Goal: Task Accomplishment & Management: Manage account settings

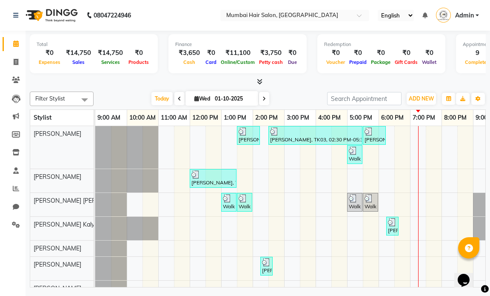
click at [263, 98] on icon at bounding box center [264, 98] width 3 height 5
type input "02-10-2025"
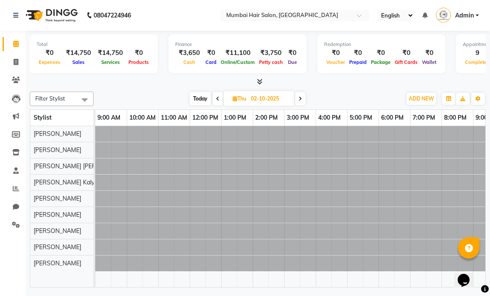
scroll to position [0, 51]
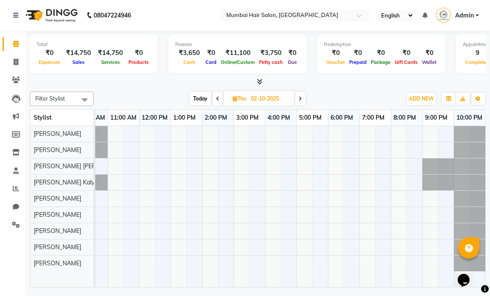
click at [183, 134] on div at bounding box center [265, 206] width 441 height 161
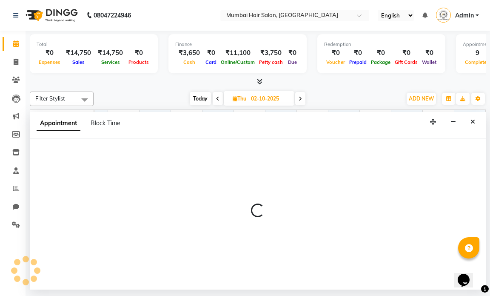
select select "66010"
select select "780"
select select "tentative"
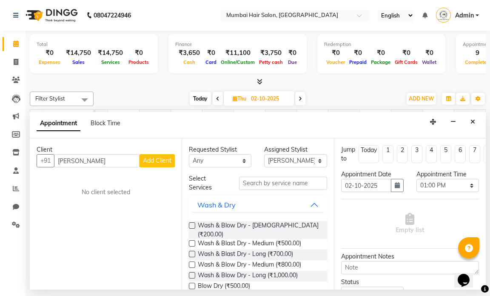
type input "[PERSON_NAME]"
click at [164, 154] on div "Client" at bounding box center [106, 149] width 138 height 9
click at [166, 157] on span "Add Client" at bounding box center [157, 161] width 29 height 8
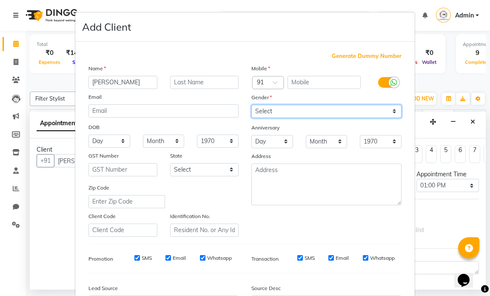
click at [274, 114] on select "Select [DEMOGRAPHIC_DATA] [DEMOGRAPHIC_DATA] Other Prefer Not To Say" at bounding box center [326, 111] width 150 height 13
select select "[DEMOGRAPHIC_DATA]"
click at [251, 105] on select "Select [DEMOGRAPHIC_DATA] [DEMOGRAPHIC_DATA] Other Prefer Not To Say" at bounding box center [326, 111] width 150 height 13
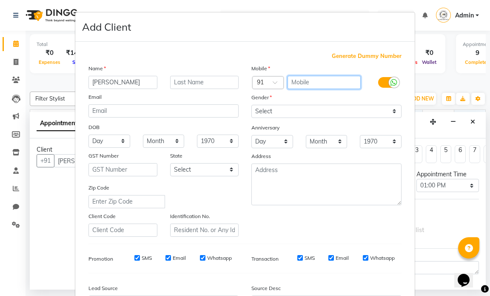
click at [304, 87] on input "text" at bounding box center [325, 82] width 74 height 13
click at [297, 80] on input "text" at bounding box center [325, 82] width 74 height 13
click at [301, 83] on input "text" at bounding box center [325, 82] width 74 height 13
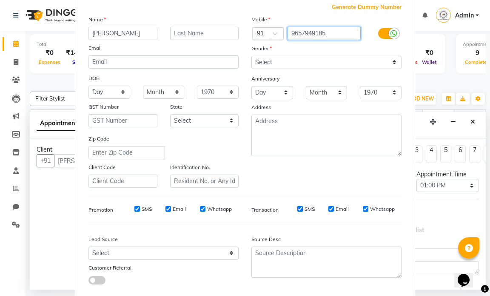
scroll to position [97, 0]
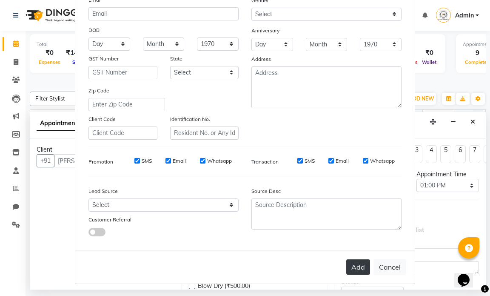
type input "9657949185"
click at [349, 261] on button "Add" at bounding box center [358, 266] width 24 height 15
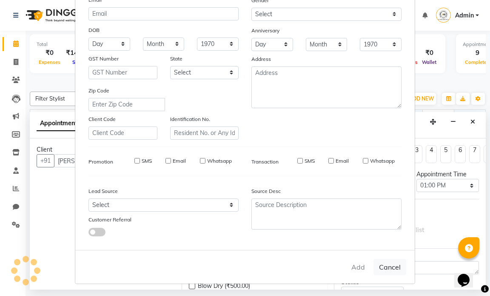
type input "9657949185"
select select
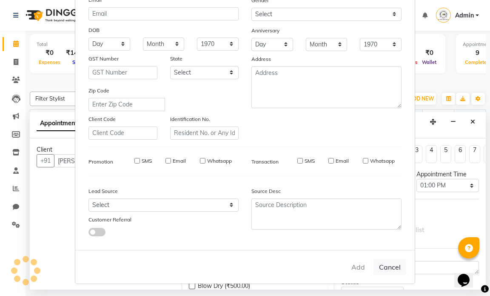
select select
checkbox input "false"
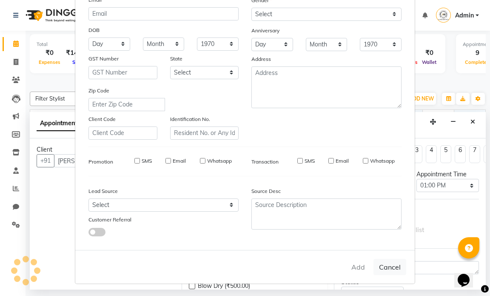
checkbox input "false"
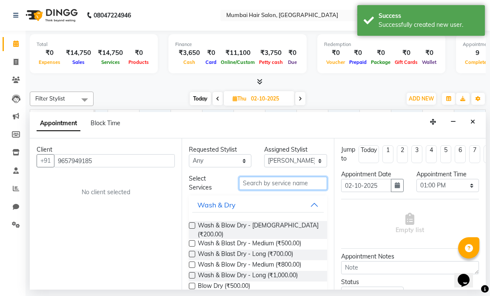
click at [258, 183] on input "text" at bounding box center [283, 183] width 88 height 13
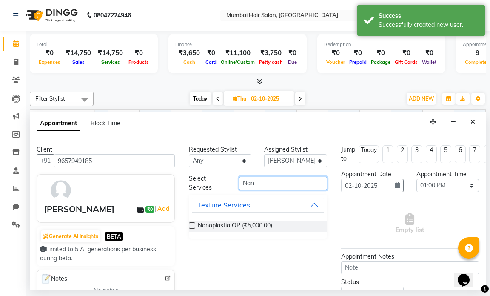
type input "Nan"
click at [236, 220] on div "Nanoplastia OP (₹5,000.00)" at bounding box center [258, 226] width 138 height 24
click at [259, 223] on span "Nanoplastia OP (₹5,000.00)" at bounding box center [235, 226] width 74 height 11
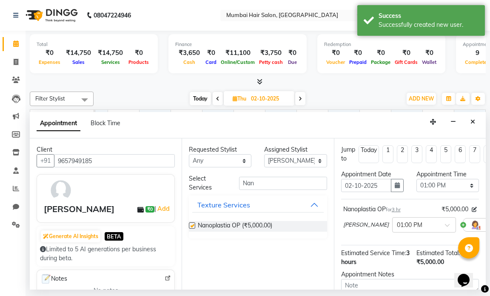
checkbox input "false"
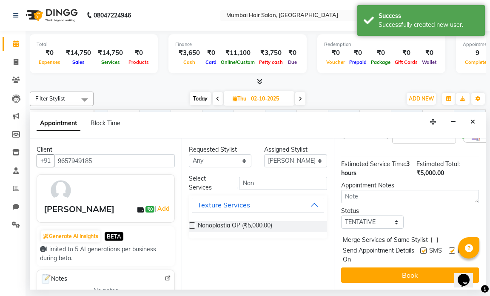
click at [449, 247] on label at bounding box center [452, 250] width 6 height 6
click at [449, 248] on input "checkbox" at bounding box center [452, 251] width 6 height 6
checkbox input "false"
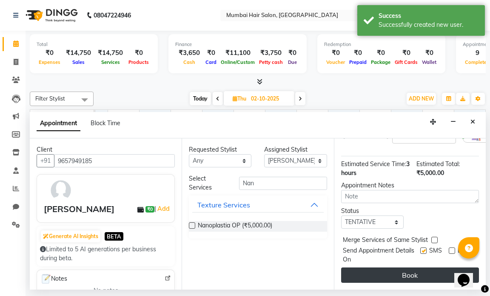
click at [412, 271] on button "Book" at bounding box center [410, 274] width 138 height 15
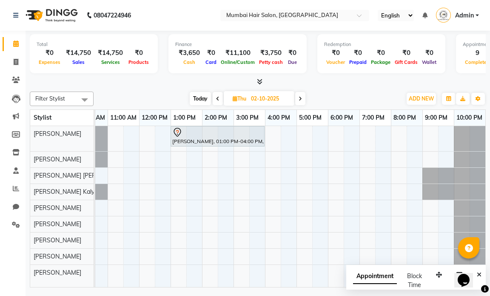
click at [218, 97] on icon at bounding box center [217, 98] width 3 height 5
type input "01-10-2025"
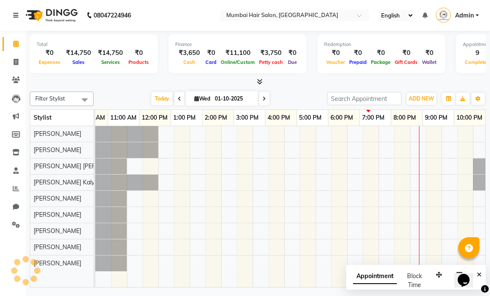
scroll to position [0, 51]
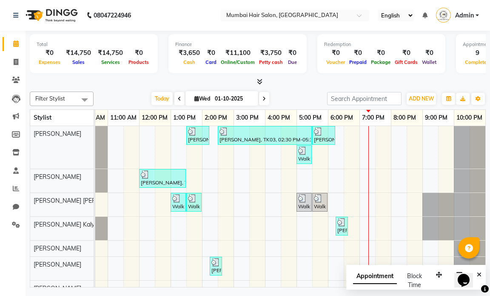
click at [228, 100] on input "01-10-2025" at bounding box center [233, 98] width 43 height 13
select select "10"
select select "2025"
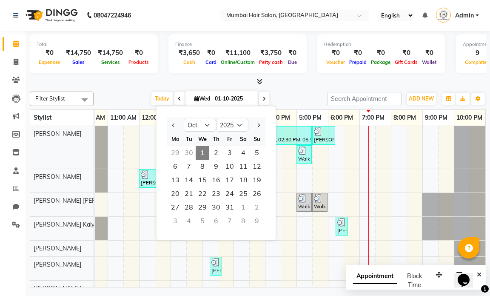
click at [198, 150] on span "1" at bounding box center [203, 153] width 14 height 14
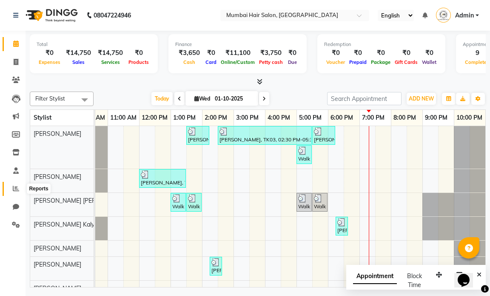
click at [14, 188] on icon at bounding box center [16, 188] width 6 height 6
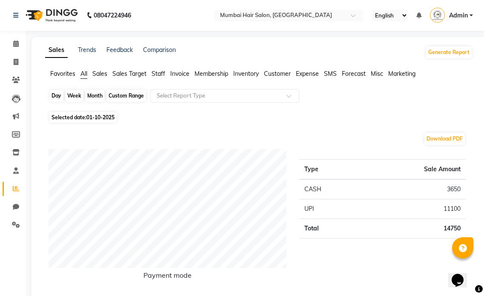
click at [51, 92] on div "Day" at bounding box center [56, 96] width 14 height 12
select select "10"
select select "2025"
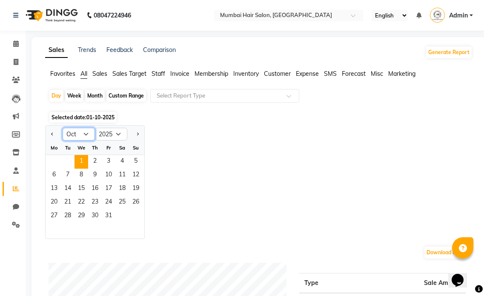
click at [78, 136] on select "Jan Feb Mar Apr May Jun [DATE] Aug Sep Oct Nov Dec" at bounding box center [79, 134] width 32 height 13
select select "9"
click at [63, 128] on select "Jan Feb Mar Apr May Jun [DATE] Aug Sep Oct Nov Dec" at bounding box center [79, 134] width 32 height 13
click at [71, 214] on span "30" at bounding box center [68, 216] width 14 height 14
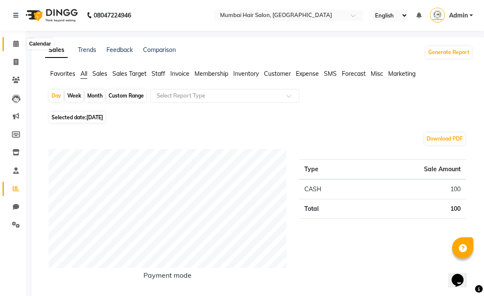
click at [12, 46] on span at bounding box center [16, 44] width 15 height 10
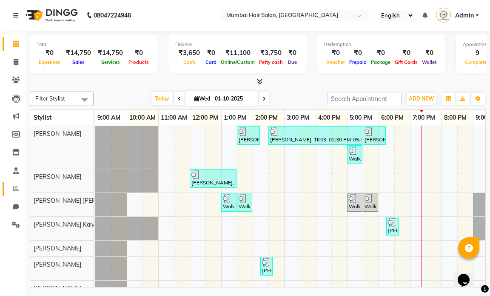
click at [17, 183] on link "Reports" at bounding box center [13, 189] width 20 height 14
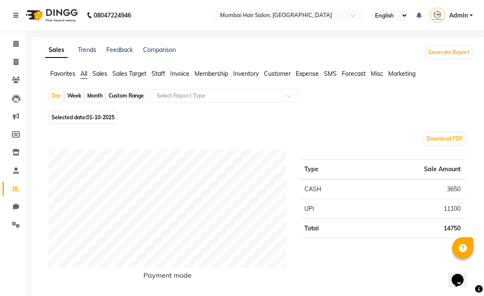
click at [90, 96] on div "Month" at bounding box center [95, 96] width 20 height 12
select select "10"
select select "2025"
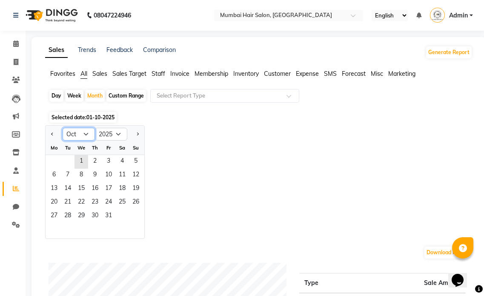
click at [78, 134] on select "Jan Feb Mar Apr May Jun [DATE] Aug Sep Oct Nov Dec" at bounding box center [79, 134] width 32 height 13
select select "9"
click at [63, 128] on select "Jan Feb Mar Apr May Jun [DATE] Aug Sep Oct Nov Dec" at bounding box center [79, 134] width 32 height 13
click at [56, 156] on span "1" at bounding box center [54, 162] width 14 height 14
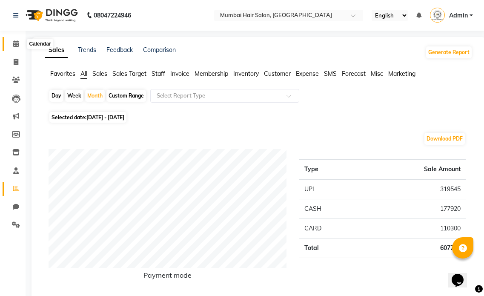
click at [13, 43] on icon at bounding box center [16, 43] width 6 height 6
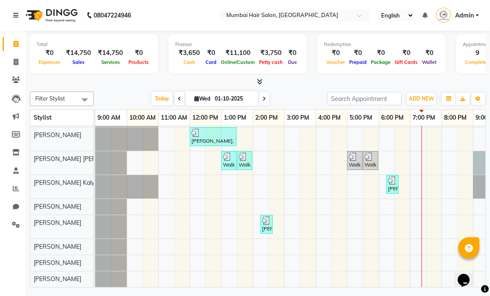
scroll to position [48, 0]
drag, startPoint x: 477, startPoint y: 160, endPoint x: 477, endPoint y: 140, distance: 20.9
click at [477, 140] on div "[PERSON_NAME], TK01, 01:30 PM-02:15 PM, Director Haircut - [DEMOGRAPHIC_DATA] […" at bounding box center [315, 185] width 441 height 203
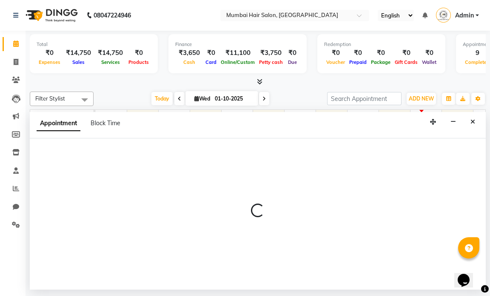
scroll to position [44, 0]
select select "66016"
select select "1260"
select select "tentative"
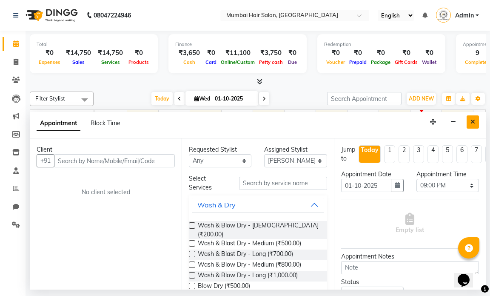
click at [474, 126] on button "Close" at bounding box center [473, 121] width 12 height 13
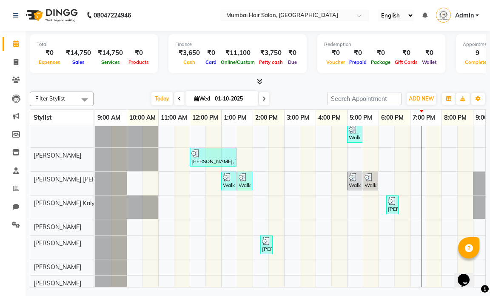
scroll to position [0, 0]
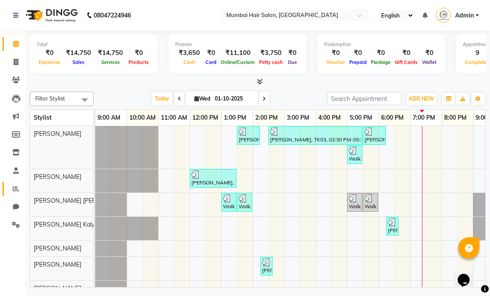
click at [17, 188] on icon at bounding box center [16, 188] width 6 height 6
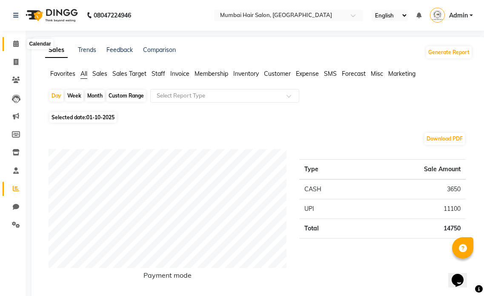
click at [18, 42] on icon at bounding box center [16, 43] width 6 height 6
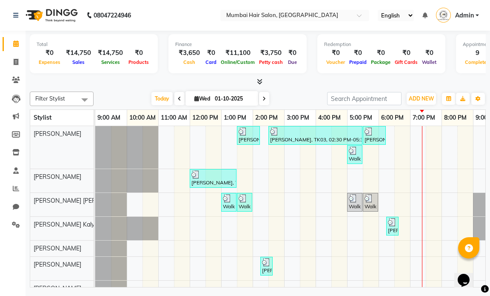
click at [208, 100] on span "Wed" at bounding box center [202, 98] width 20 height 6
select select "10"
select select "2025"
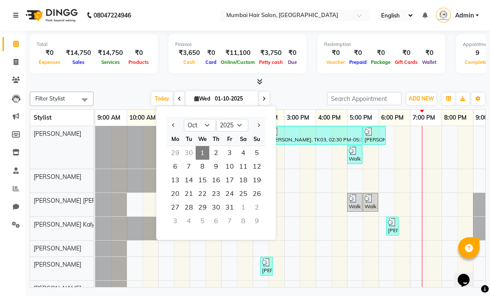
click at [204, 152] on span "1" at bounding box center [203, 153] width 14 height 14
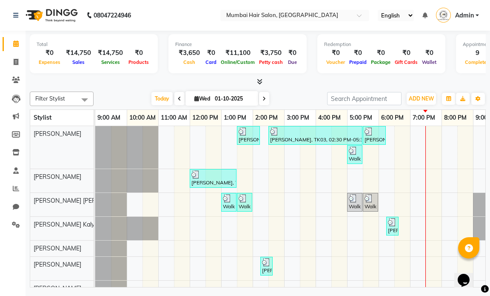
click at [264, 98] on icon at bounding box center [264, 98] width 3 height 5
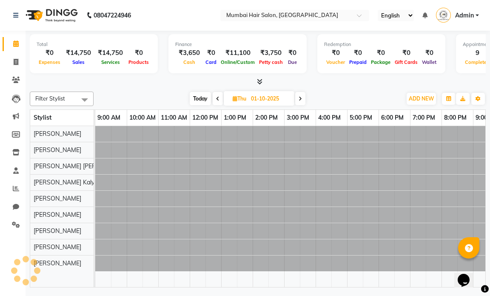
type input "02-10-2025"
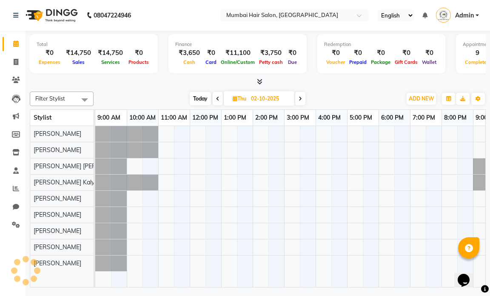
scroll to position [0, 51]
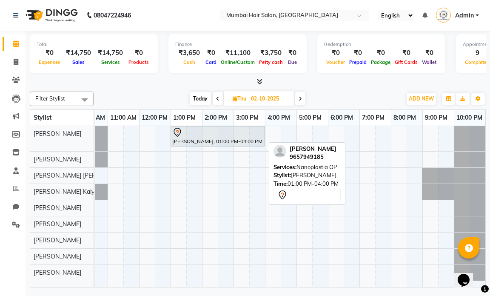
click at [211, 137] on div "[PERSON_NAME], 01:00 PM-04:00 PM, Nanoplastia OP" at bounding box center [217, 136] width 92 height 18
select select "7"
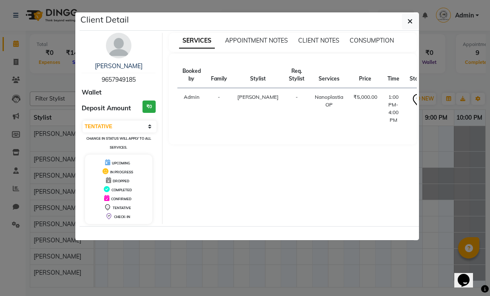
drag, startPoint x: 138, startPoint y: 81, endPoint x: 102, endPoint y: 81, distance: 36.6
click at [102, 81] on div "[PERSON_NAME] 9657949185" at bounding box center [119, 73] width 74 height 23
click at [404, 23] on button "button" at bounding box center [410, 21] width 16 height 16
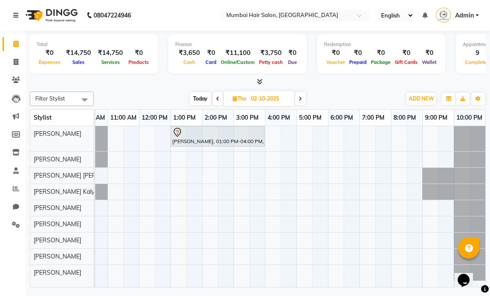
click at [213, 101] on span at bounding box center [218, 98] width 10 height 13
type input "01-10-2025"
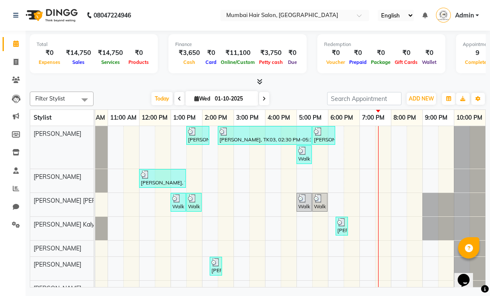
scroll to position [0, 57]
click at [341, 195] on div "[PERSON_NAME], TK01, 01:30 PM-02:15 PM, Director Haircut - [DEMOGRAPHIC_DATA] […" at bounding box center [265, 227] width 441 height 203
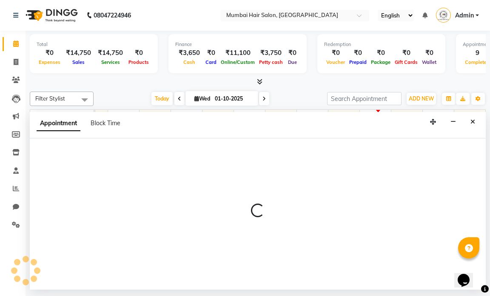
select select "66016"
select select "tentative"
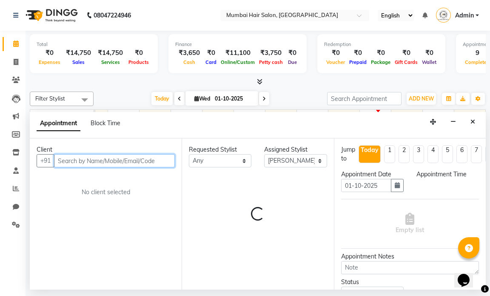
select select "1110"
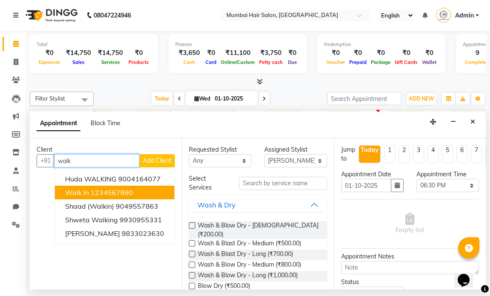
click at [116, 186] on button "Walk In 1234567890" at bounding box center [115, 193] width 120 height 14
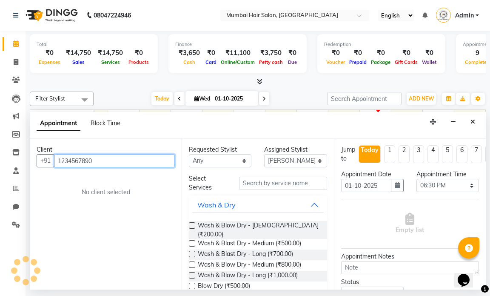
type input "1234567890"
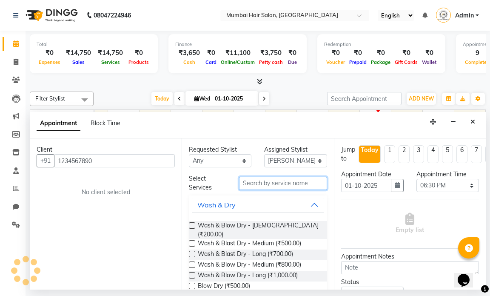
click at [251, 183] on input "text" at bounding box center [283, 183] width 88 height 13
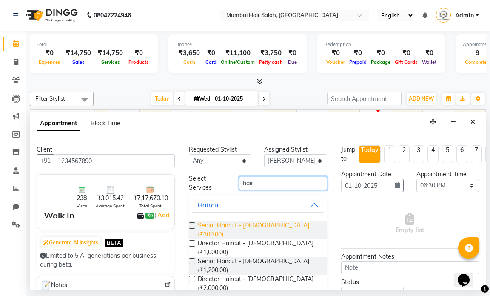
type input "hair"
click at [230, 226] on span "Senior Haircut - [DEMOGRAPHIC_DATA] (₹300.00)" at bounding box center [259, 230] width 122 height 18
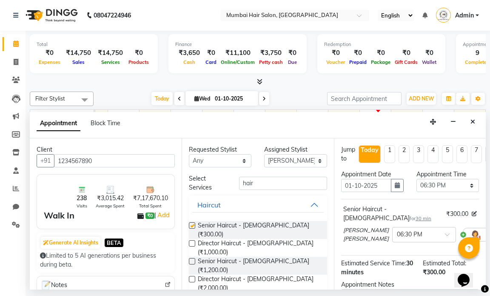
checkbox input "false"
drag, startPoint x: 264, startPoint y: 189, endPoint x: 227, endPoint y: 185, distance: 37.3
click at [227, 185] on div "Select Services hair" at bounding box center [258, 183] width 151 height 18
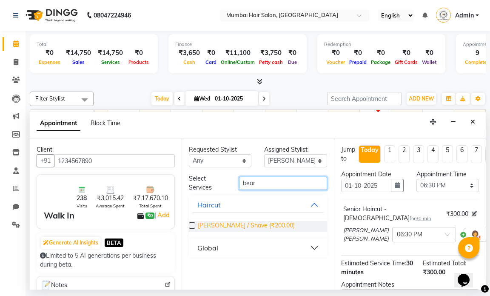
type input "bear"
click at [221, 224] on span "[PERSON_NAME] / Shave (₹200.00)" at bounding box center [246, 226] width 97 height 11
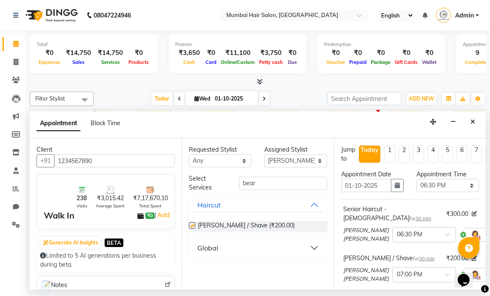
checkbox input "false"
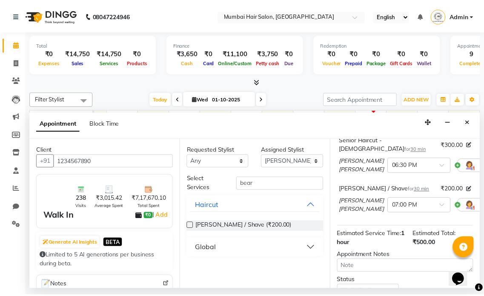
scroll to position [153, 0]
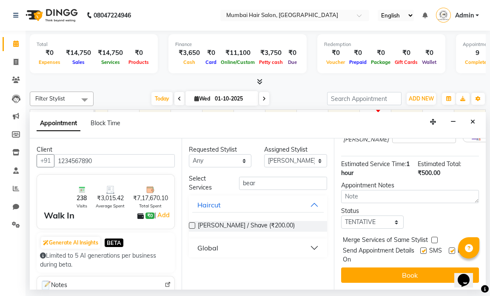
click at [449, 247] on label at bounding box center [452, 250] width 6 height 6
click at [449, 248] on input "checkbox" at bounding box center [452, 251] width 6 height 6
checkbox input "false"
click at [420, 247] on label at bounding box center [423, 250] width 6 height 6
click at [420, 248] on input "checkbox" at bounding box center [423, 251] width 6 height 6
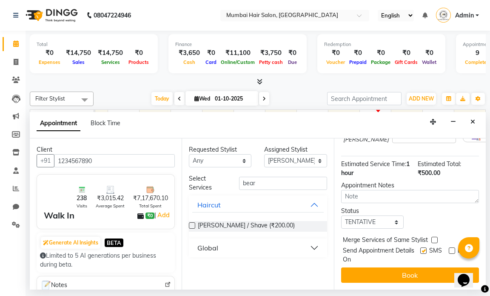
checkbox input "false"
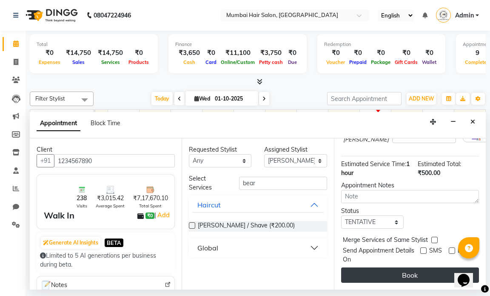
click at [409, 267] on button "Book" at bounding box center [410, 274] width 138 height 15
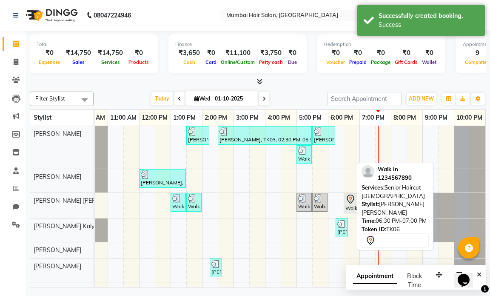
click at [347, 207] on div "Walk In, TK06, 06:30 PM-07:00 PM, Senior Haircut - [DEMOGRAPHIC_DATA]" at bounding box center [352, 203] width 14 height 18
select select "7"
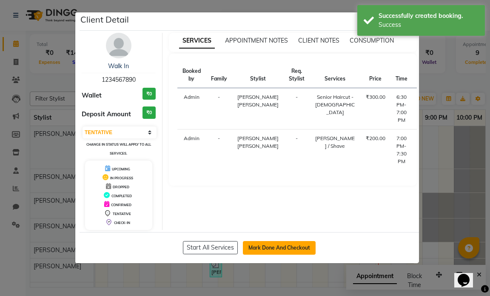
click at [275, 245] on button "Mark Done And Checkout" at bounding box center [279, 248] width 73 height 14
select select "service"
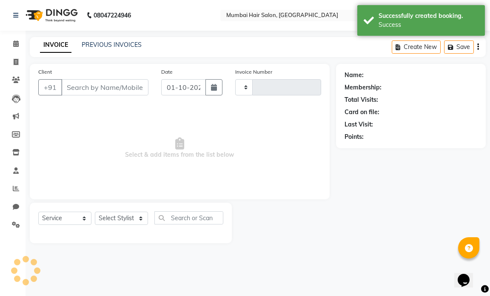
type input "1502"
select select "7487"
type input "1234567890"
select select "66016"
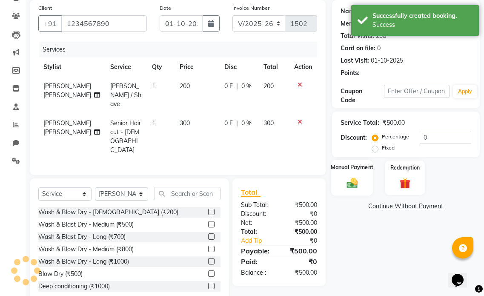
scroll to position [64, 0]
click at [354, 177] on img at bounding box center [352, 182] width 18 height 13
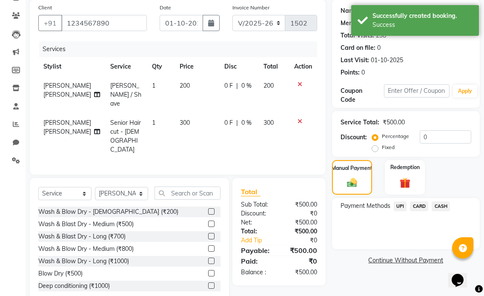
click at [419, 206] on span "CARD" at bounding box center [419, 206] width 18 height 10
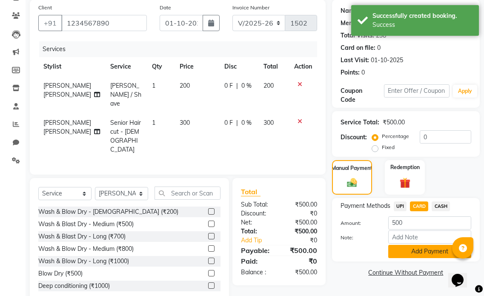
click at [411, 248] on button "Add Payment" at bounding box center [429, 251] width 83 height 13
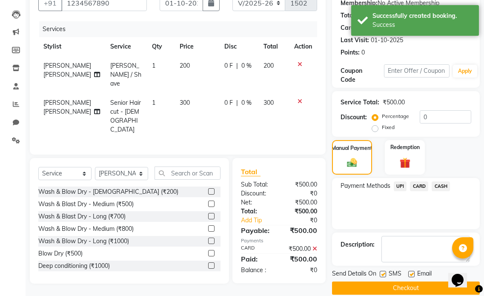
scroll to position [96, 0]
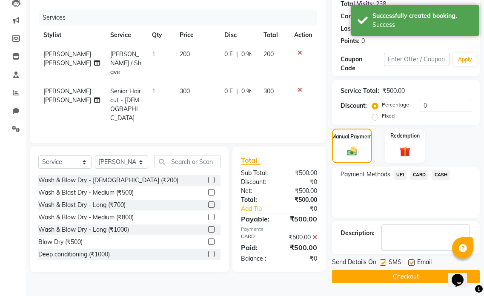
click at [408, 260] on label at bounding box center [411, 262] width 6 height 6
click at [408, 260] on input "checkbox" at bounding box center [411, 263] width 6 height 6
checkbox input "false"
click at [385, 260] on label at bounding box center [383, 262] width 6 height 6
click at [385, 260] on input "checkbox" at bounding box center [383, 263] width 6 height 6
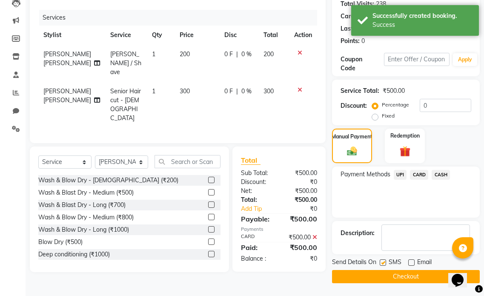
checkbox input "false"
click at [388, 270] on button "Checkout" at bounding box center [406, 276] width 148 height 13
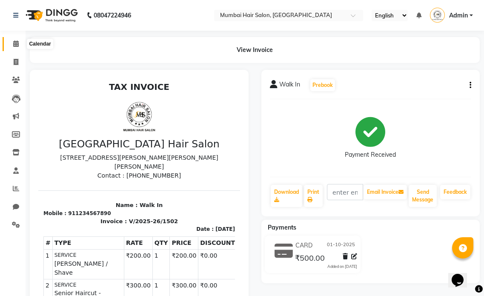
click at [11, 42] on span at bounding box center [16, 44] width 15 height 10
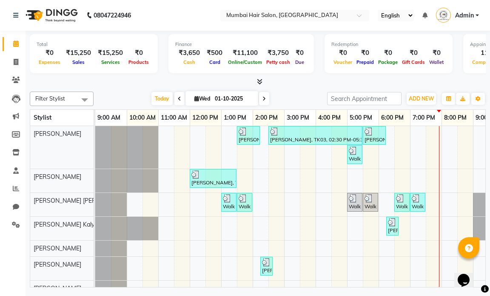
click at [263, 98] on icon at bounding box center [264, 98] width 3 height 5
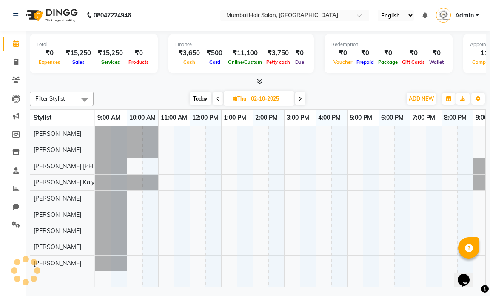
scroll to position [0, 51]
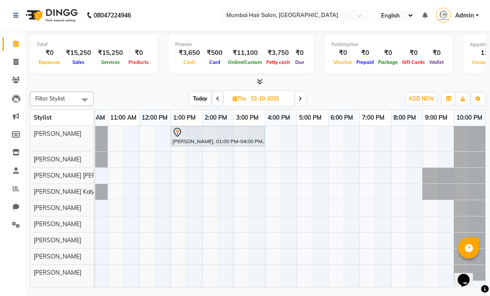
click at [301, 100] on icon at bounding box center [300, 98] width 3 height 5
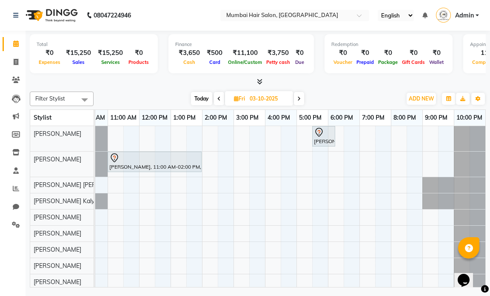
click at [302, 100] on span at bounding box center [299, 98] width 10 height 13
type input "04-10-2025"
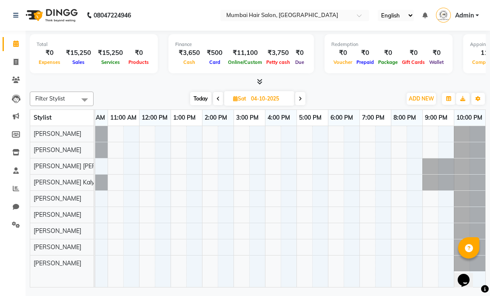
click at [277, 98] on input "04-10-2025" at bounding box center [269, 98] width 43 height 13
select select "10"
select select "2025"
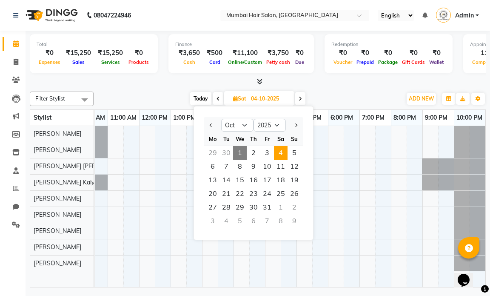
click at [240, 151] on span "1" at bounding box center [240, 153] width 14 height 14
type input "01-10-2025"
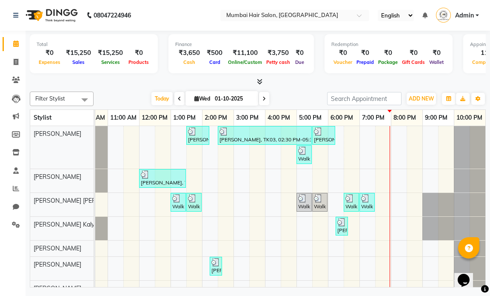
click at [241, 102] on input "01-10-2025" at bounding box center [233, 98] width 43 height 13
select select "10"
select select "2025"
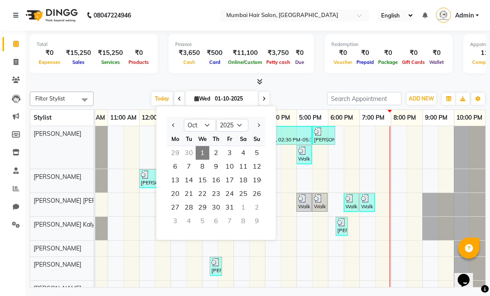
click at [203, 150] on span "1" at bounding box center [203, 153] width 14 height 14
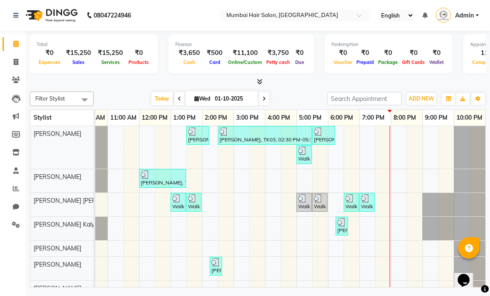
click at [287, 100] on div "[DATE] [DATE]" at bounding box center [210, 98] width 225 height 13
click at [14, 190] on icon at bounding box center [16, 188] width 6 height 6
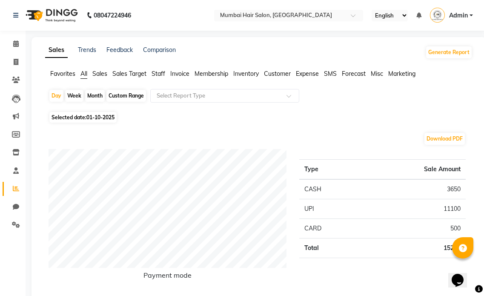
click at [97, 93] on div "Month" at bounding box center [95, 96] width 20 height 12
select select "10"
select select "2025"
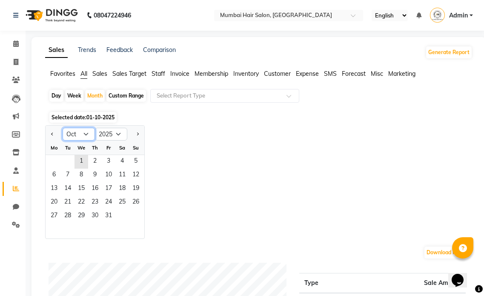
click at [86, 136] on select "Jan Feb Mar Apr May Jun [DATE] Aug Sep Oct Nov Dec" at bounding box center [79, 134] width 32 height 13
select select "9"
click at [63, 128] on select "Jan Feb Mar Apr May Jun [DATE] Aug Sep Oct Nov Dec" at bounding box center [79, 134] width 32 height 13
click at [55, 161] on span "1" at bounding box center [54, 162] width 14 height 14
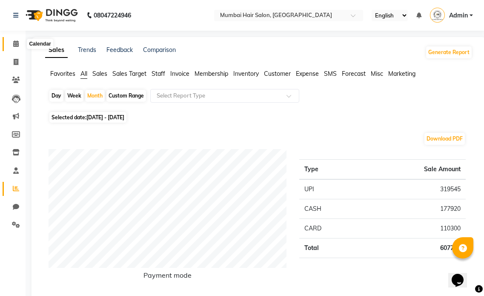
click at [18, 44] on icon at bounding box center [16, 43] width 6 height 6
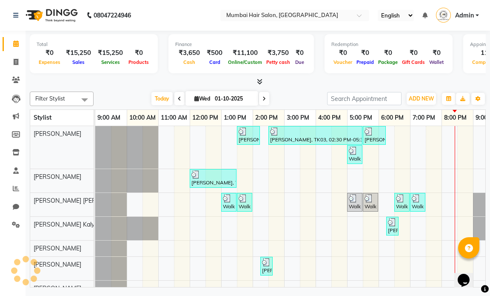
click at [180, 100] on span at bounding box center [179, 98] width 10 height 13
type input "[DATE]"
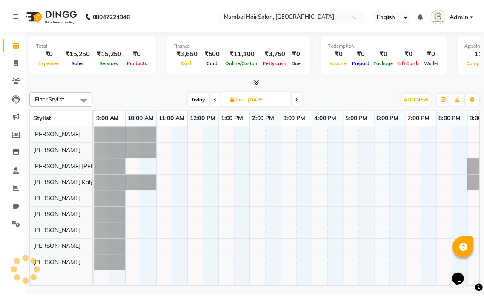
scroll to position [0, 51]
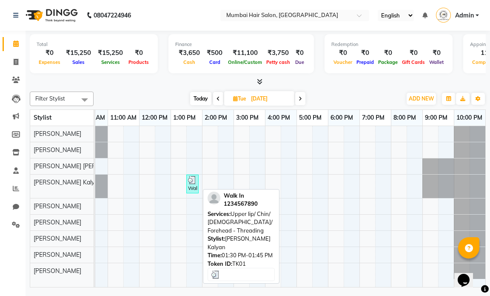
click at [194, 185] on div "Walk In, TK01, 01:30 PM-01:45 PM, [GEOGRAPHIC_DATA]/ [GEOGRAPHIC_DATA]/ [DEMOGR…" at bounding box center [192, 184] width 11 height 16
select select "3"
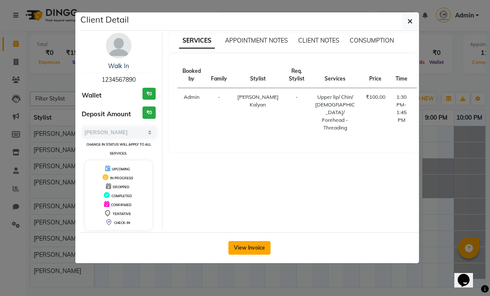
click at [255, 243] on button "View Invoice" at bounding box center [249, 248] width 42 height 14
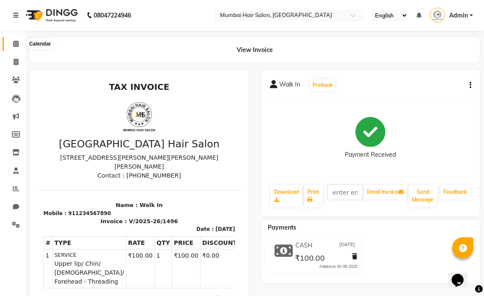
click at [17, 41] on icon at bounding box center [16, 43] width 6 height 6
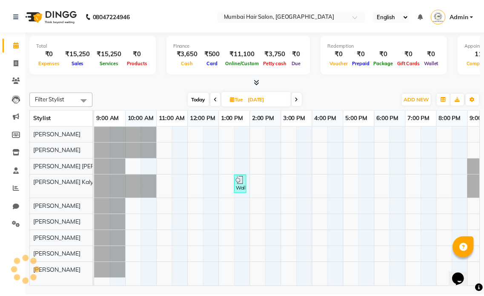
scroll to position [0, 51]
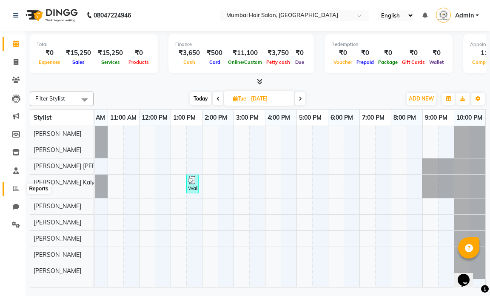
click at [20, 191] on span at bounding box center [16, 189] width 15 height 10
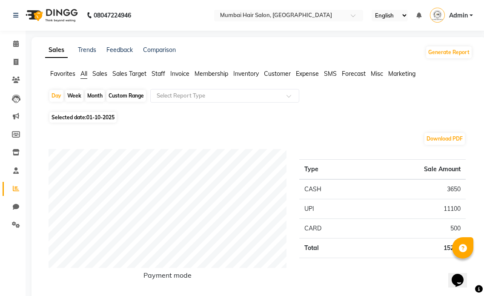
click at [93, 95] on div "Month" at bounding box center [95, 96] width 20 height 12
select select "10"
select select "2025"
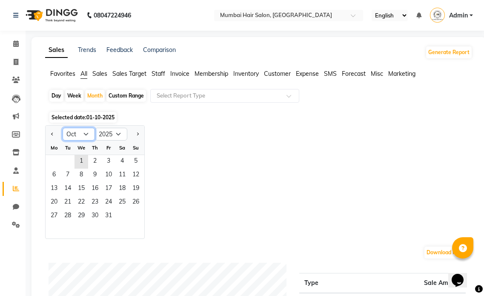
click at [82, 138] on select "Jan Feb Mar Apr May Jun [DATE] Aug Sep Oct Nov Dec" at bounding box center [79, 134] width 32 height 13
select select "9"
click at [63, 128] on select "Jan Feb Mar Apr May Jun [DATE] Aug Sep Oct Nov Dec" at bounding box center [79, 134] width 32 height 13
click at [50, 163] on span "1" at bounding box center [54, 162] width 14 height 14
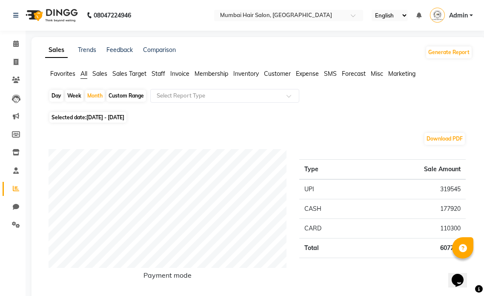
click at [157, 76] on span "Staff" at bounding box center [158, 74] width 14 height 8
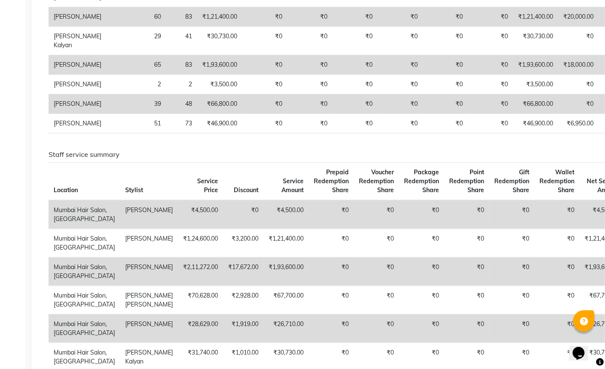
scroll to position [266, 0]
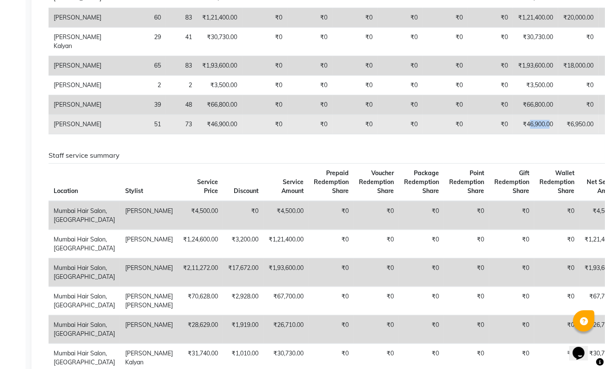
drag, startPoint x: 476, startPoint y: 196, endPoint x: 499, endPoint y: 197, distance: 23.4
click at [490, 134] on td "₹46,900.00" at bounding box center [535, 125] width 45 height 20
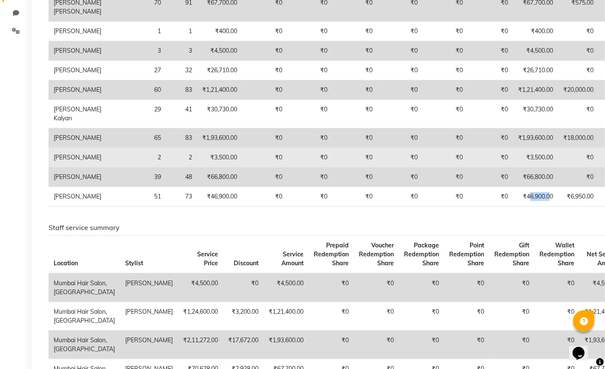
scroll to position [213, 0]
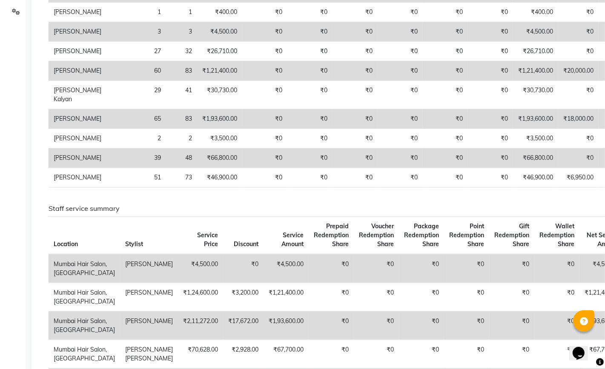
click at [443, 194] on div "Staff combined summary Stylist Bill Count Service Count Service Amount Prepaid …" at bounding box center [317, 59] width 551 height 270
drag, startPoint x: 460, startPoint y: 161, endPoint x: 490, endPoint y: 162, distance: 30.7
click at [490, 129] on tr "[PERSON_NAME] 65 83 ₹1,93,600.00 ₹0 ₹0 ₹0 ₹0 ₹0 ₹0 ₹1,93,600.00 ₹18,000.00 ₹0 ₹…" at bounding box center [407, 119] width 717 height 20
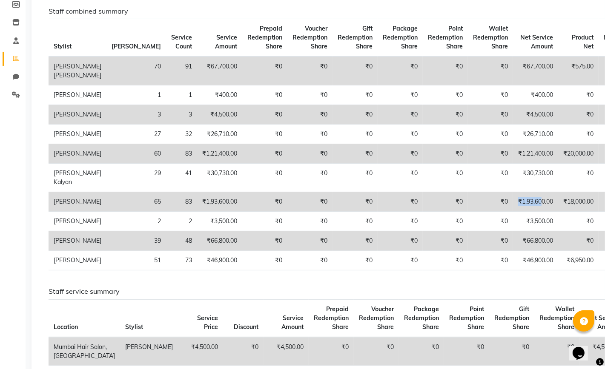
scroll to position [160, 0]
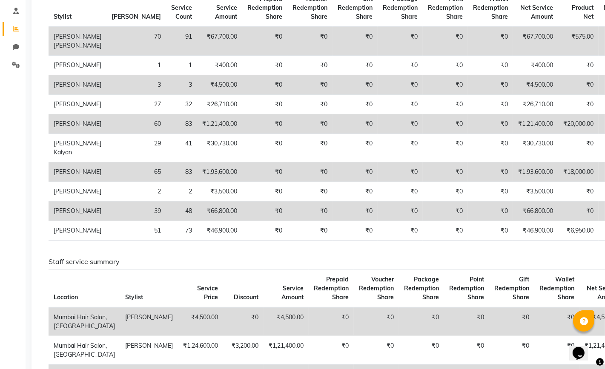
click at [423, 182] on td "₹0" at bounding box center [445, 173] width 45 height 20
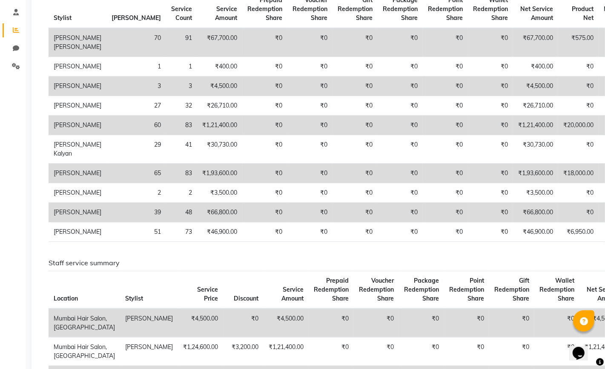
scroll to position [0, 0]
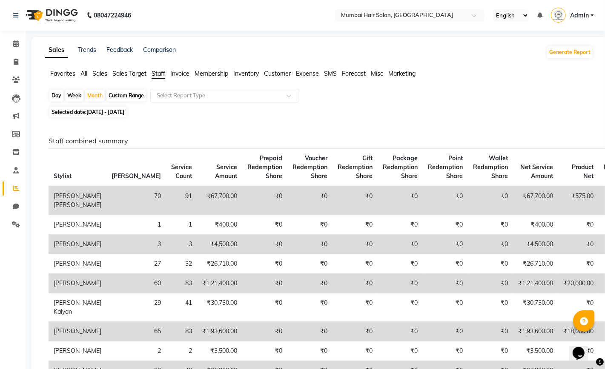
click at [82, 75] on span "All" at bounding box center [83, 74] width 7 height 8
